Goal: Find contact information: Find contact information

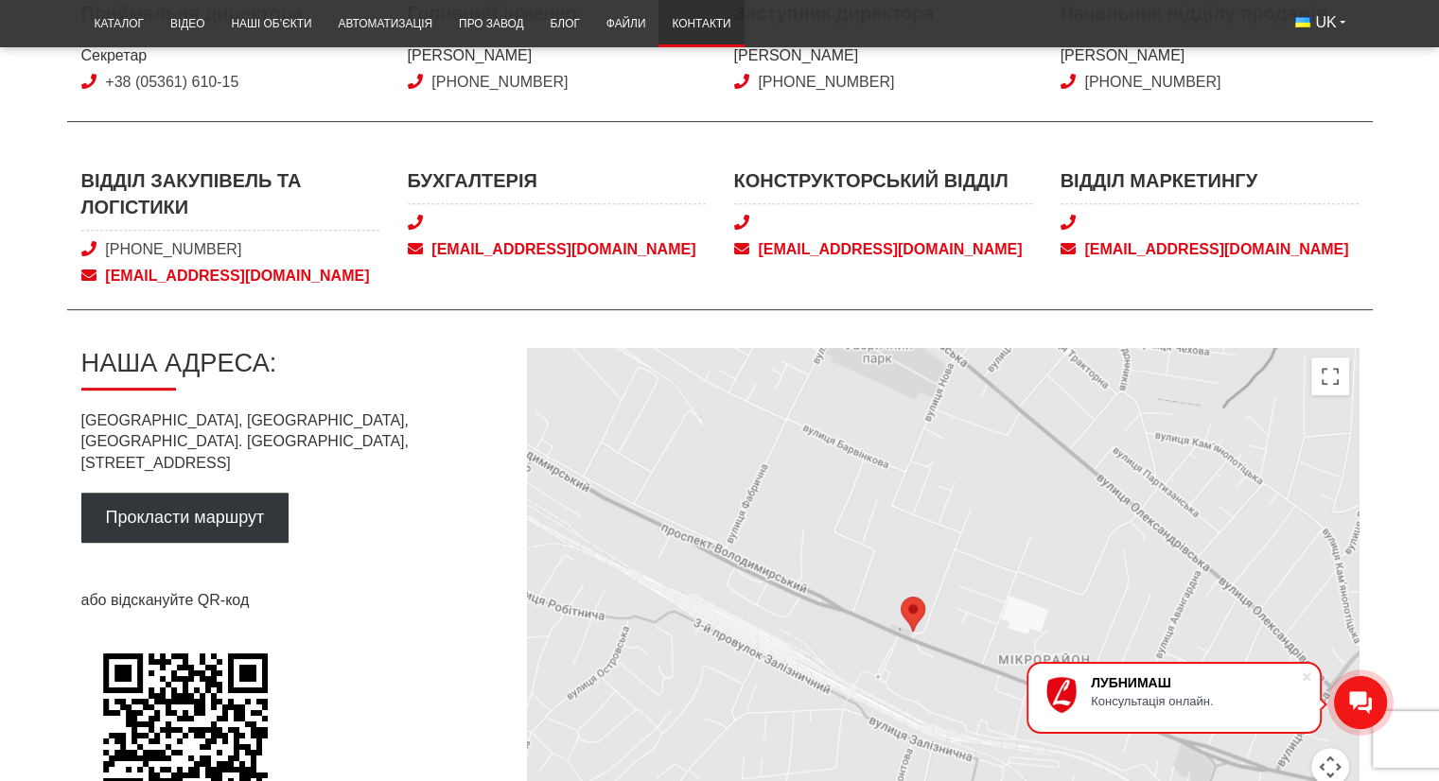
scroll to position [757, 0]
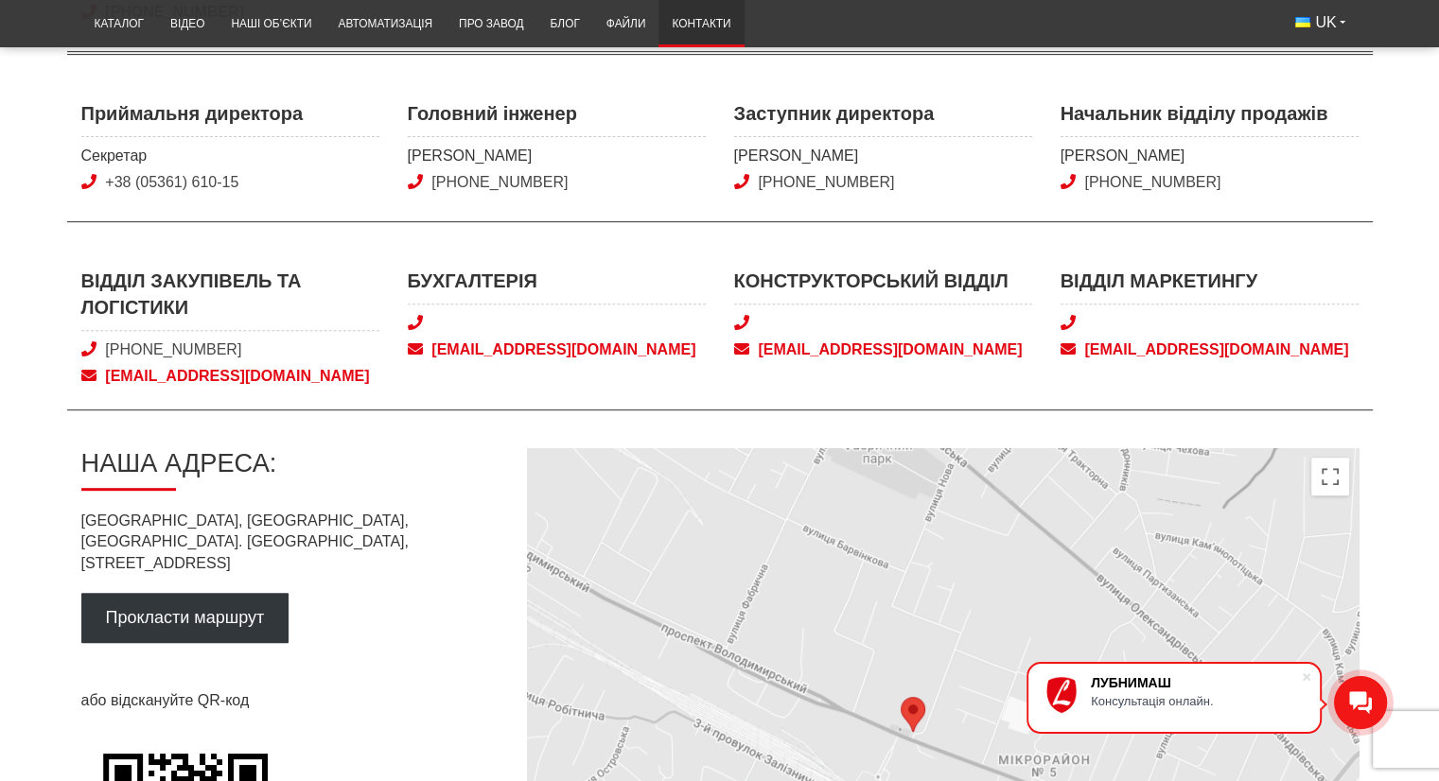
drag, startPoint x: 247, startPoint y: 344, endPoint x: 105, endPoint y: 358, distance: 142.5
click at [116, 357] on span "[PHONE_NUMBER]" at bounding box center [230, 350] width 298 height 21
drag, startPoint x: 104, startPoint y: 358, endPoint x: 108, endPoint y: 346, distance: 12.9
click at [106, 352] on span "[PHONE_NUMBER]" at bounding box center [230, 350] width 298 height 21
drag, startPoint x: 249, startPoint y: 345, endPoint x: 113, endPoint y: 353, distance: 136.4
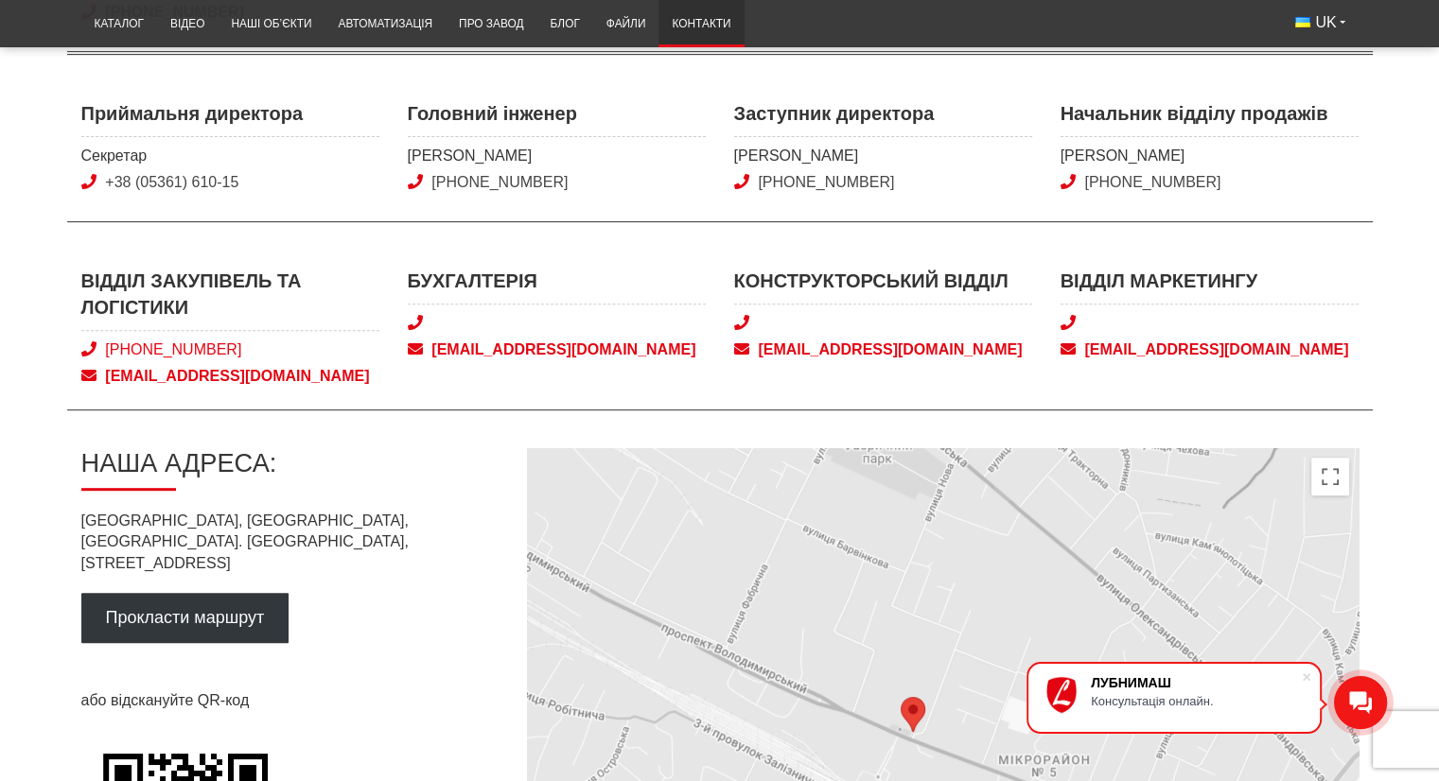
click at [113, 353] on span "[PHONE_NUMBER]" at bounding box center [230, 350] width 298 height 21
copy link "[PHONE_NUMBER]"
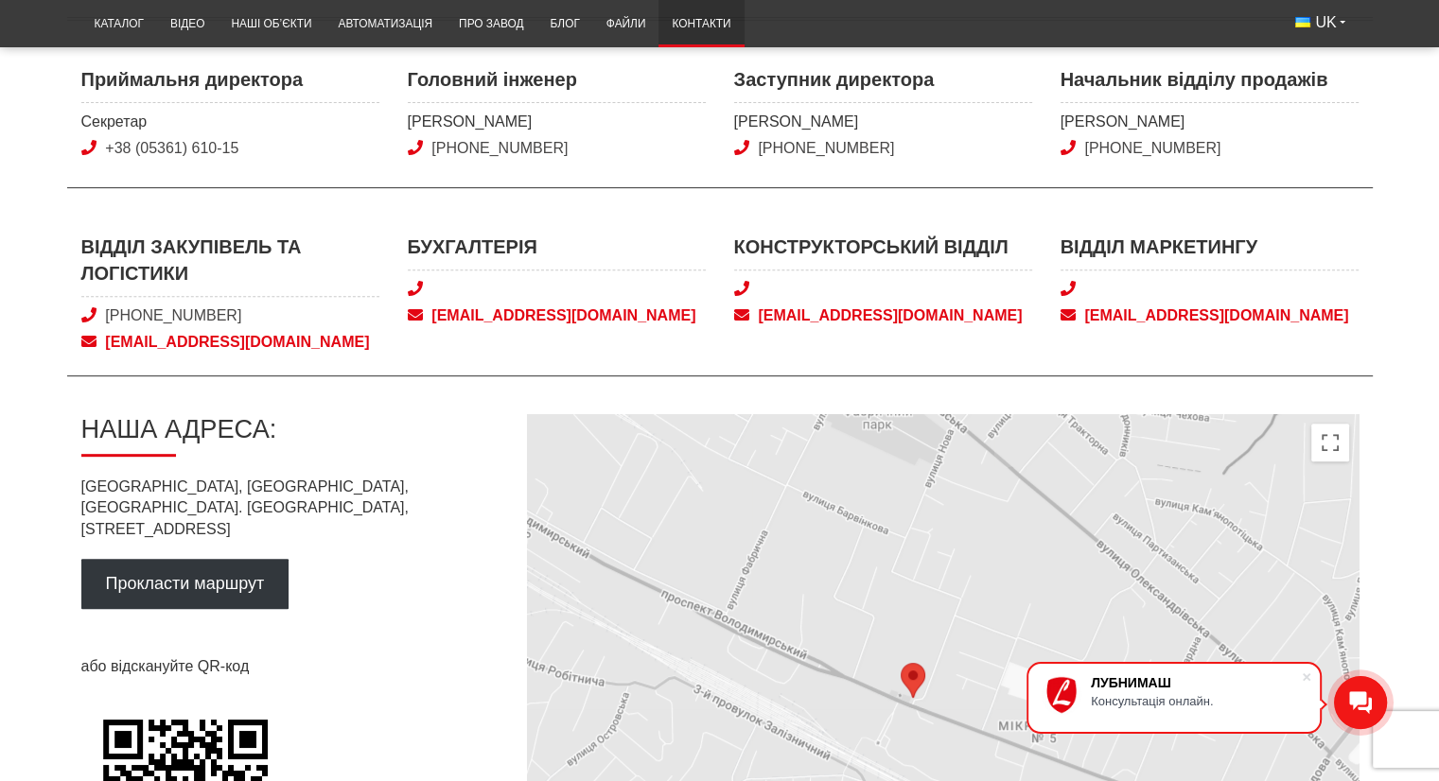
scroll to position [752, 0]
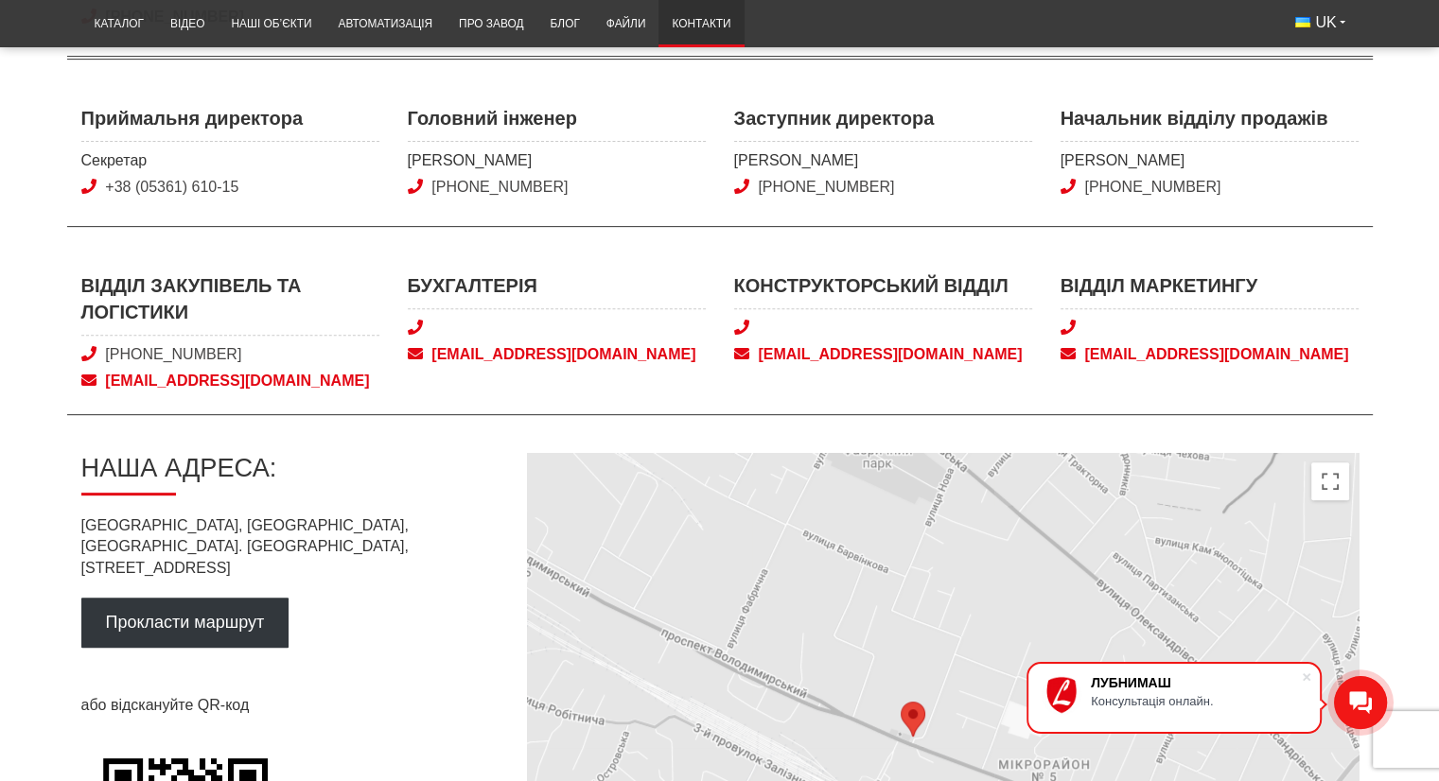
click at [422, 497] on div "Наша адреса: [GEOGRAPHIC_DATA], [GEOGRAPHIC_DATA], м. [PERSON_NAME][STREET_ADDR…" at bounding box center [288, 737] width 415 height 568
drag, startPoint x: 291, startPoint y: 526, endPoint x: 154, endPoint y: 514, distance: 137.7
click at [154, 515] on p "[GEOGRAPHIC_DATA], [GEOGRAPHIC_DATA], [GEOGRAPHIC_DATA]. [PERSON_NAME][STREET_A…" at bounding box center [288, 546] width 415 height 63
click at [488, 429] on div "Контакти Відділ продажів Відділ продажів [PHONE_NUMBER] 0 (800) 40-50-80 [EMAIL…" at bounding box center [719, 261] width 1305 height 1517
click at [347, 531] on p "[GEOGRAPHIC_DATA], [GEOGRAPHIC_DATA], [GEOGRAPHIC_DATA]. [PERSON_NAME][STREET_A…" at bounding box center [288, 546] width 415 height 63
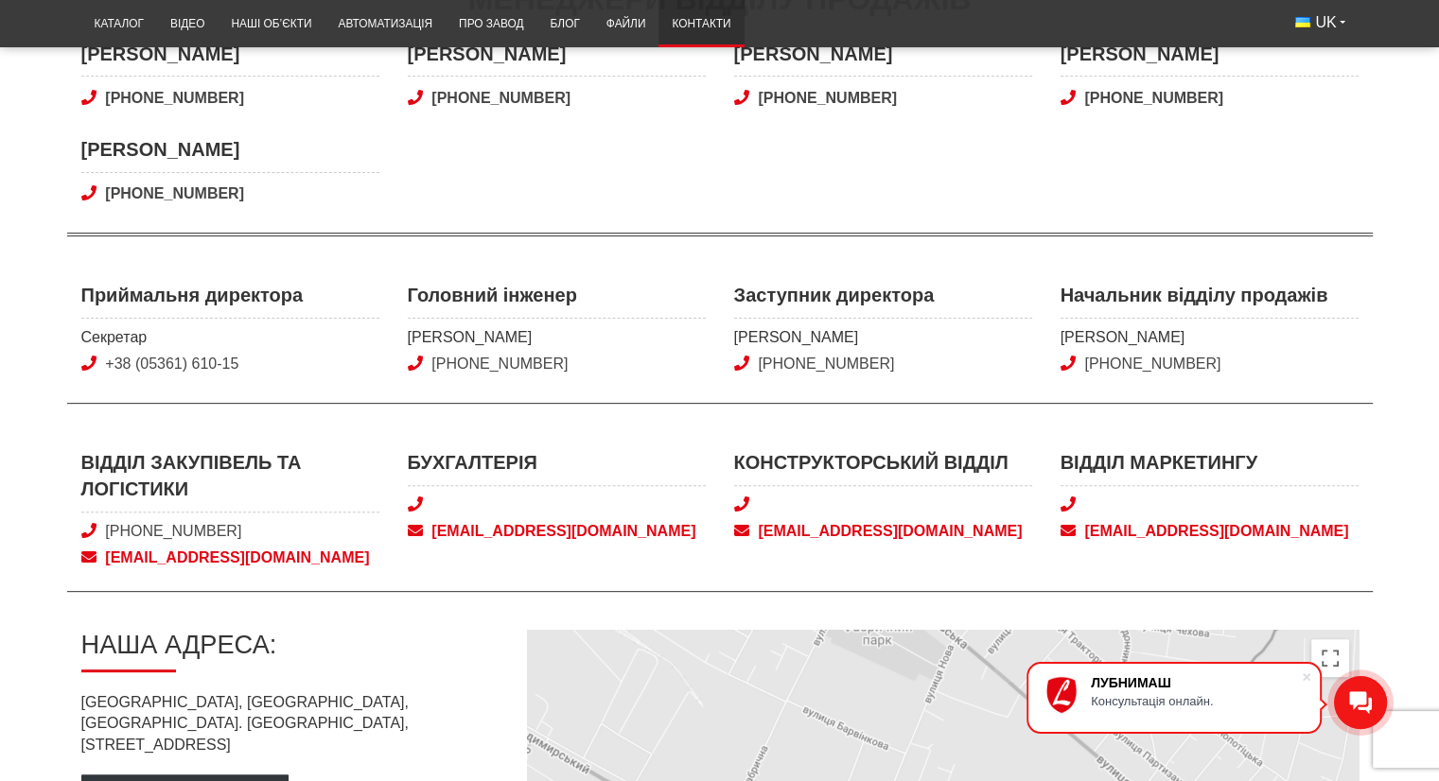
scroll to position [568, 0]
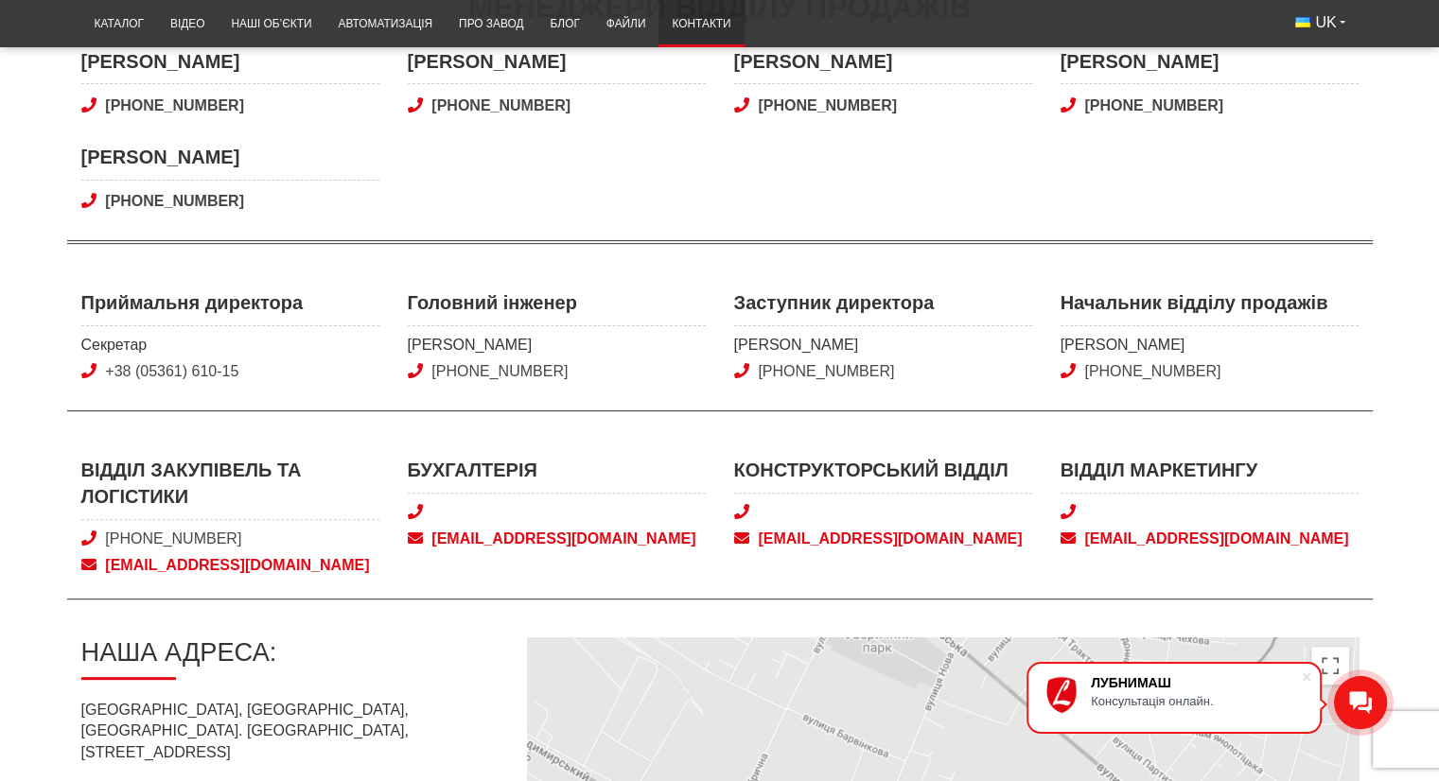
click at [995, 572] on div "Конструкторський відділ [EMAIL_ADDRESS][DOMAIN_NAME]" at bounding box center [883, 517] width 326 height 120
click at [910, 594] on div "Відділ закупівель та логістики [PHONE_NUMBER] [EMAIL_ADDRESS][DOMAIN_NAME] Бухг…" at bounding box center [719, 529] width 1305 height 144
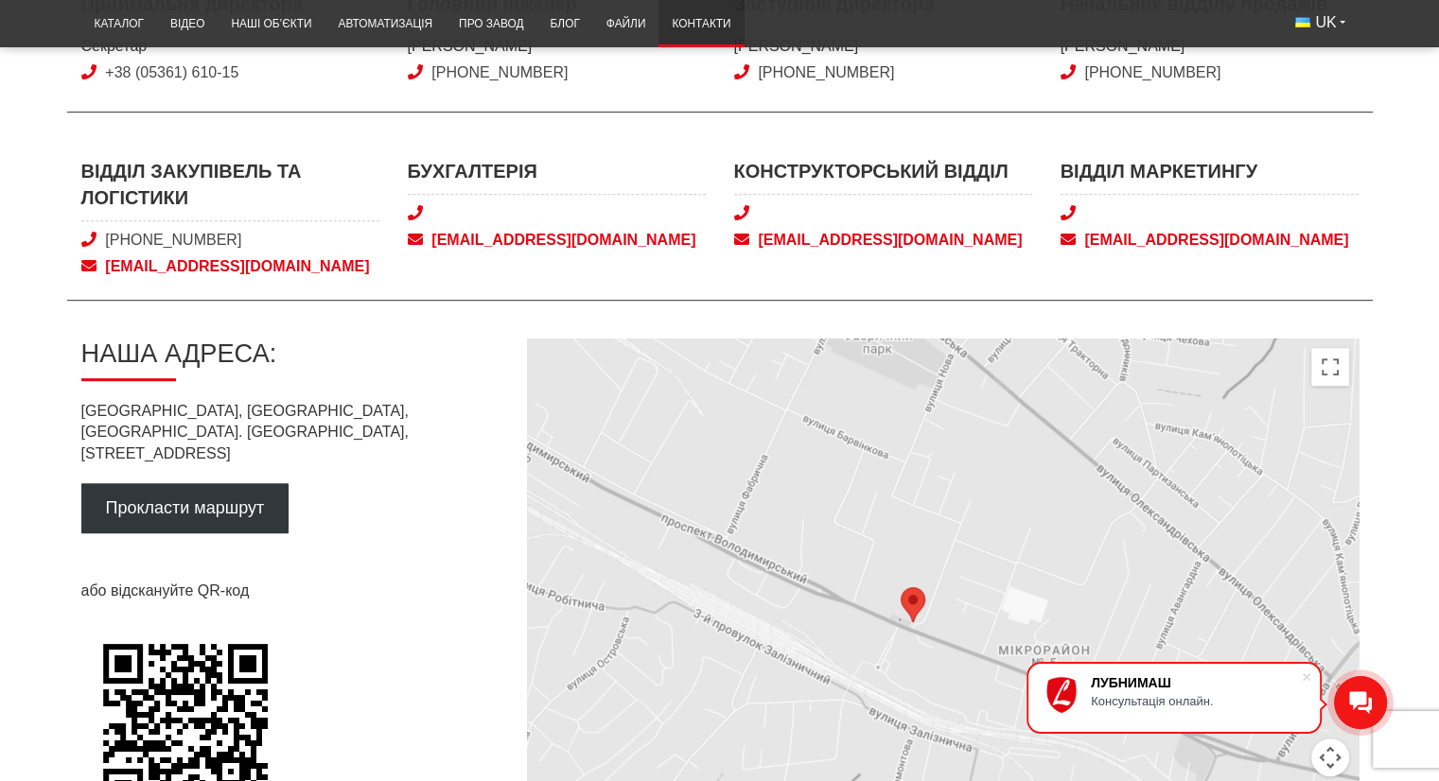
scroll to position [851, 0]
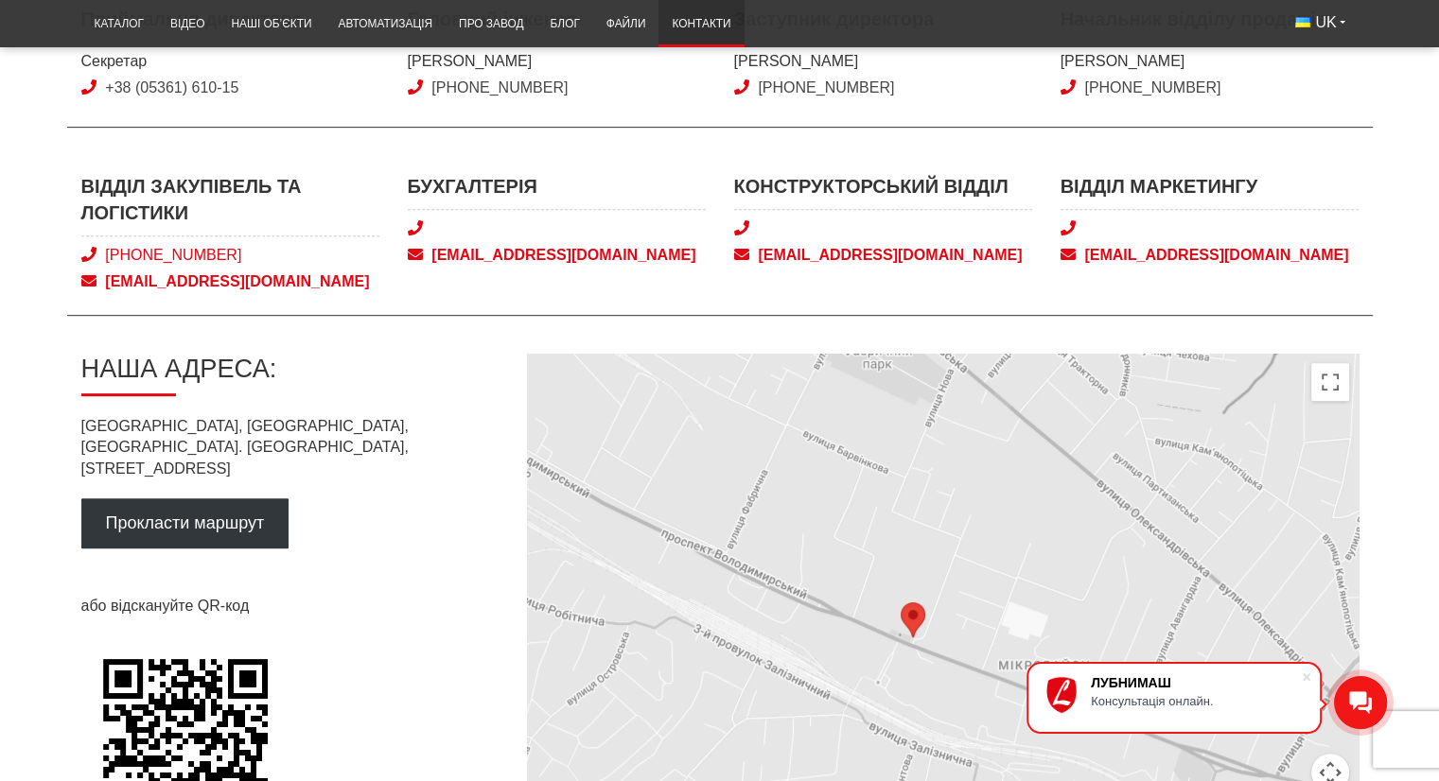
drag, startPoint x: 149, startPoint y: 256, endPoint x: 109, endPoint y: 256, distance: 39.7
click at [109, 256] on span "[PHONE_NUMBER]" at bounding box center [230, 255] width 298 height 21
copy link "[PHONE_NUMBER]"
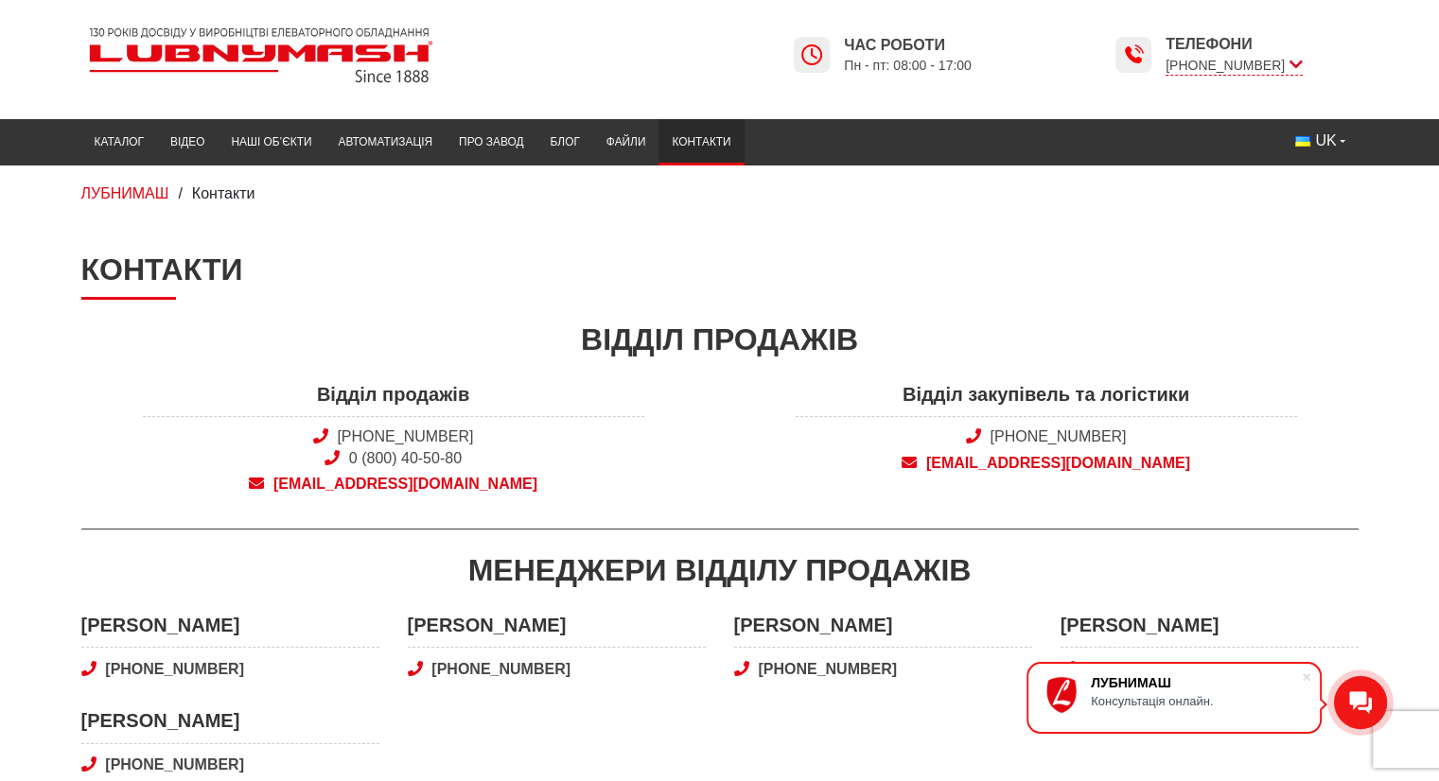
scroll to position [0, 0]
